Goal: Communication & Community: Connect with others

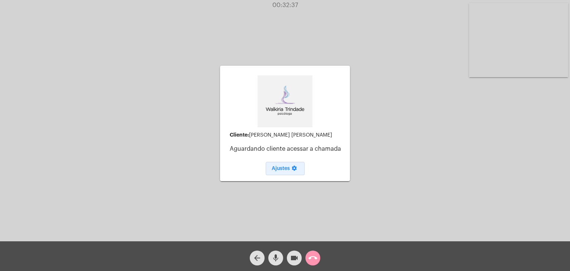
click at [281, 167] on span "Ajustes settings" at bounding box center [285, 168] width 27 height 5
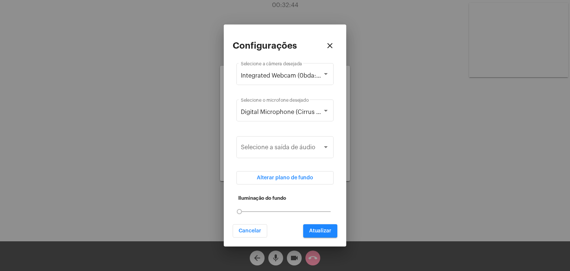
click at [376, 190] on div at bounding box center [285, 135] width 570 height 271
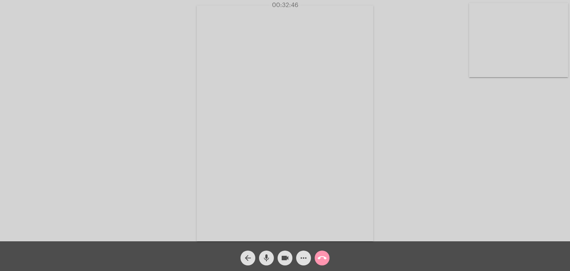
click at [431, 170] on div "Acessando Câmera e Microfone..." at bounding box center [285, 122] width 568 height 241
click at [322, 258] on mat-icon "call_end" at bounding box center [322, 257] width 9 height 9
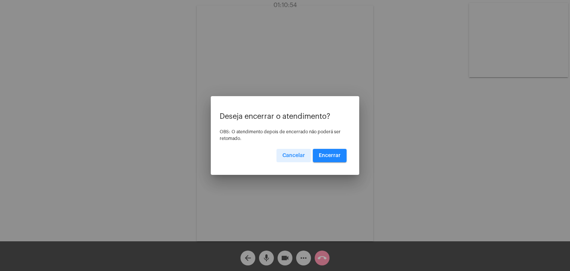
click at [331, 152] on button "Encerrar" at bounding box center [330, 155] width 34 height 13
